Goal: Task Accomplishment & Management: Use online tool/utility

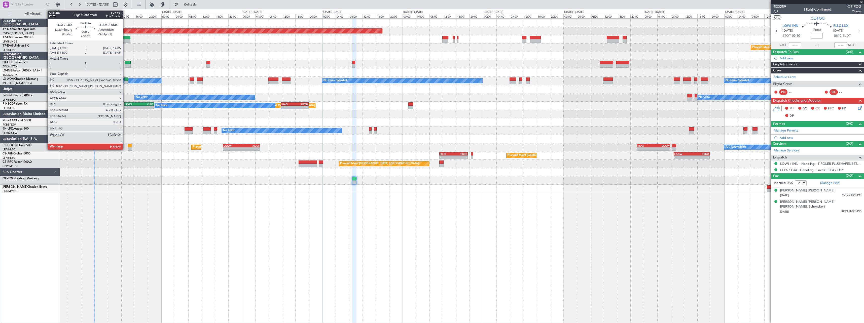
click at [125, 81] on div at bounding box center [126, 80] width 4 height 4
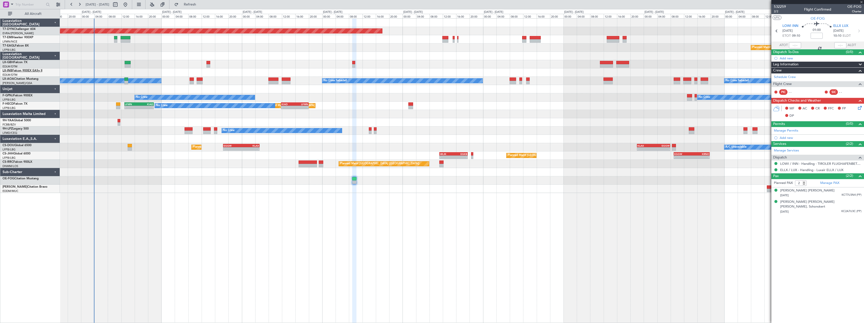
type input "0"
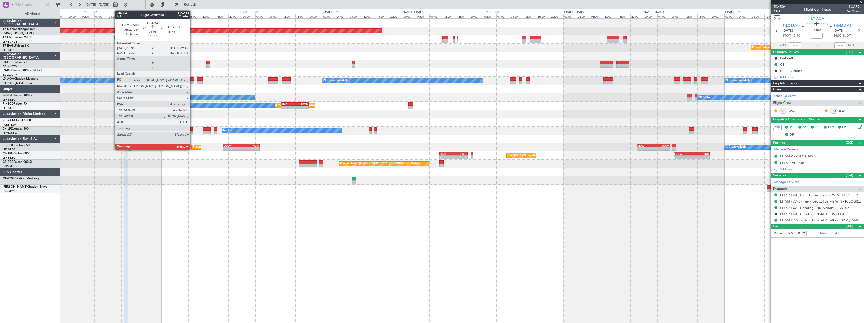
click at [192, 79] on div at bounding box center [192, 80] width 4 height 4
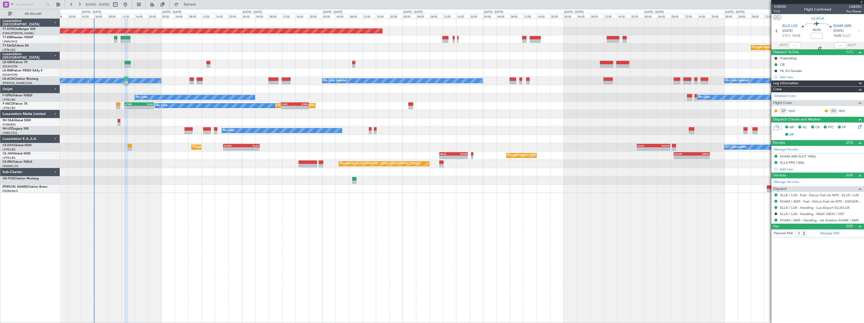
type input "+00:10"
type input "4"
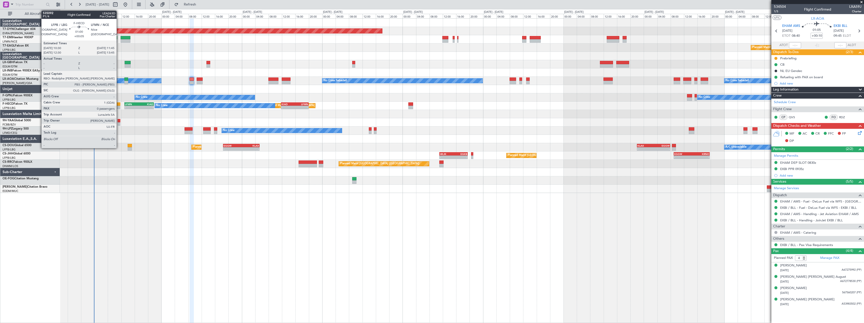
click at [119, 103] on div at bounding box center [118, 105] width 4 height 4
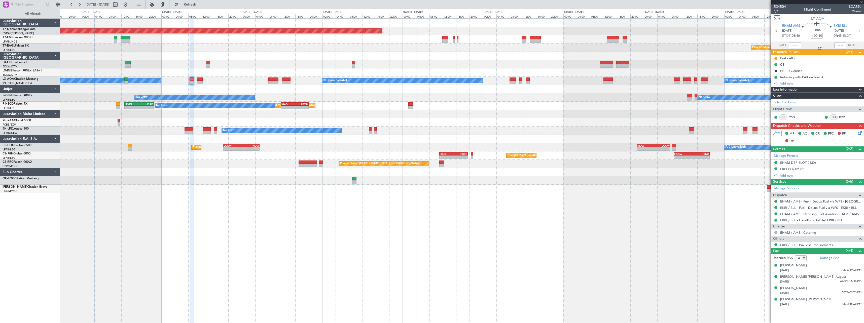
type input "+00:05"
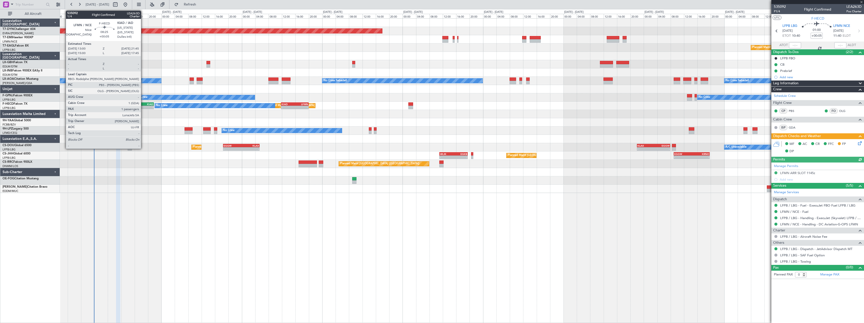
click at [143, 103] on div "KIAD" at bounding box center [146, 104] width 14 height 3
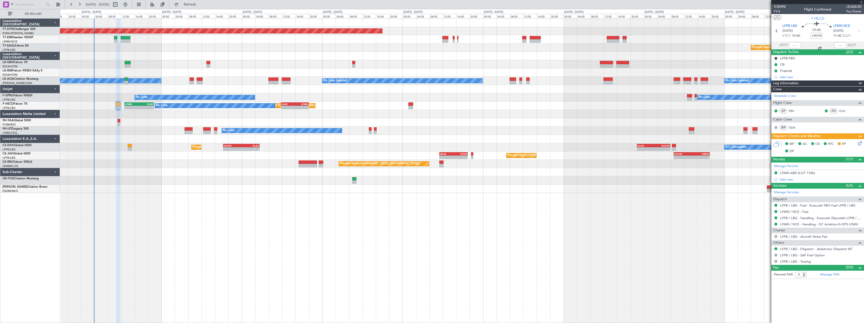
type input "1"
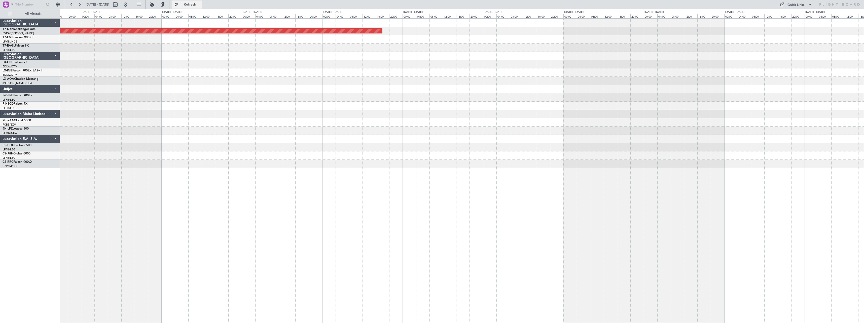
click at [195, 5] on button "Refresh" at bounding box center [187, 5] width 30 height 8
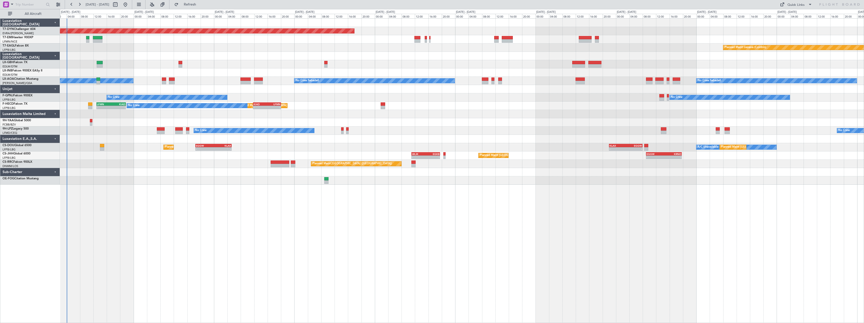
click at [227, 218] on div "Planned Maint [GEOGRAPHIC_DATA]-[GEOGRAPHIC_DATA] Planned Maint Geneva ([GEOGRA…" at bounding box center [462, 170] width 805 height 305
